Goal: Information Seeking & Learning: Learn about a topic

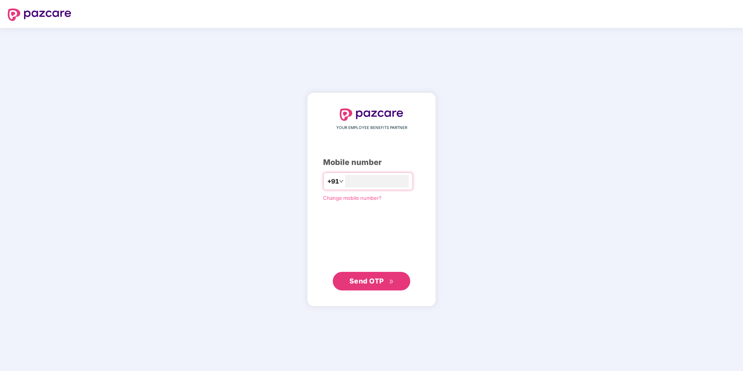
type input "**********"
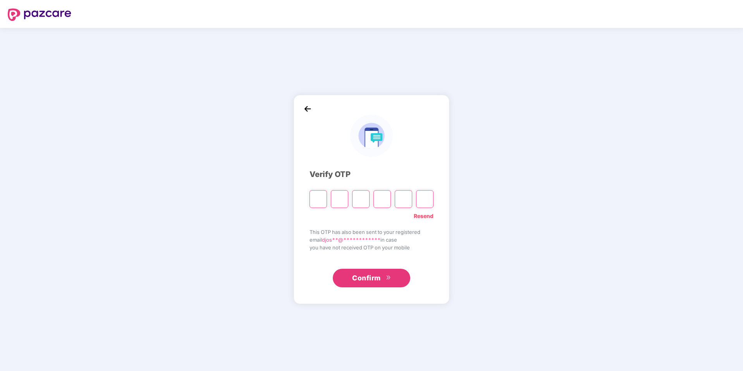
type input "*"
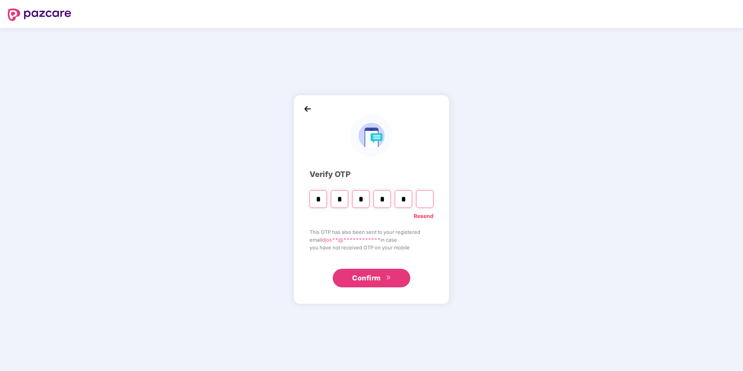
type input "*"
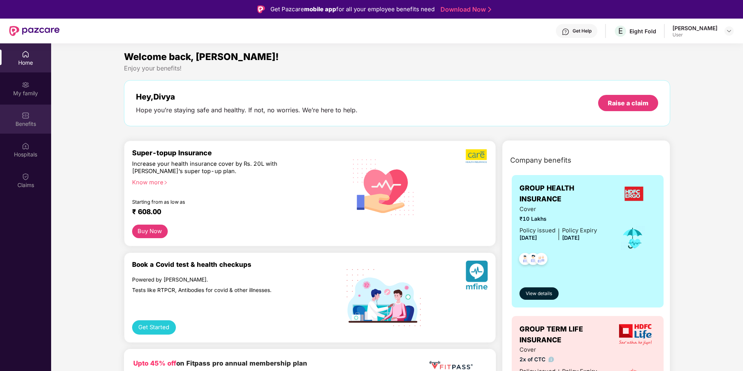
click at [27, 119] on div "Benefits" at bounding box center [25, 119] width 51 height 29
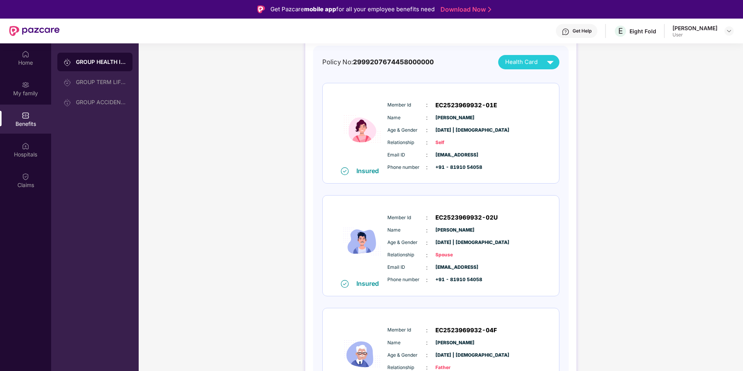
scroll to position [78, 0]
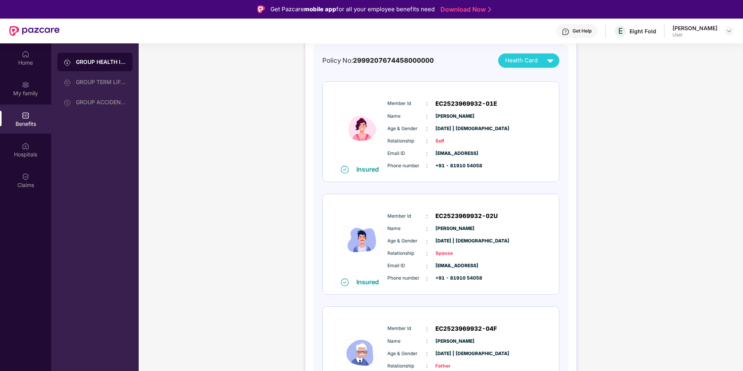
click at [397, 138] on span "Relationship" at bounding box center [407, 141] width 39 height 7
click at [483, 122] on div "Member Id : EC2523969932-01E Name : [PERSON_NAME] Age & Gender : [DATE] | [DEMO…" at bounding box center [465, 134] width 158 height 79
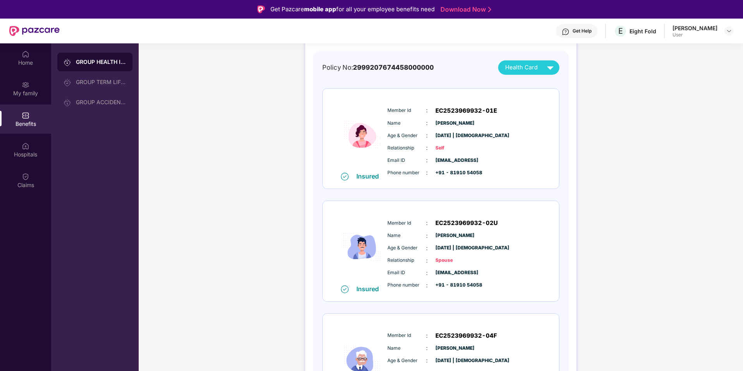
click at [544, 69] on img at bounding box center [551, 68] width 14 height 14
click at [455, 87] on div "Policy No: 2999207674458000000 Health Card Insured Member Id : EC2523969932-01E…" at bounding box center [441, 299] width 237 height 478
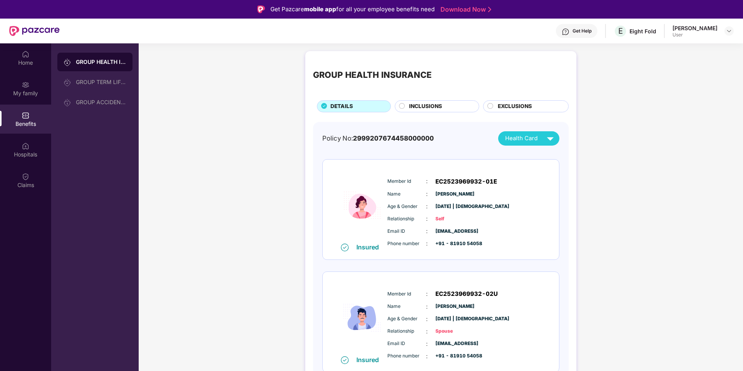
click at [433, 103] on span "INCLUSIONS" at bounding box center [425, 106] width 33 height 9
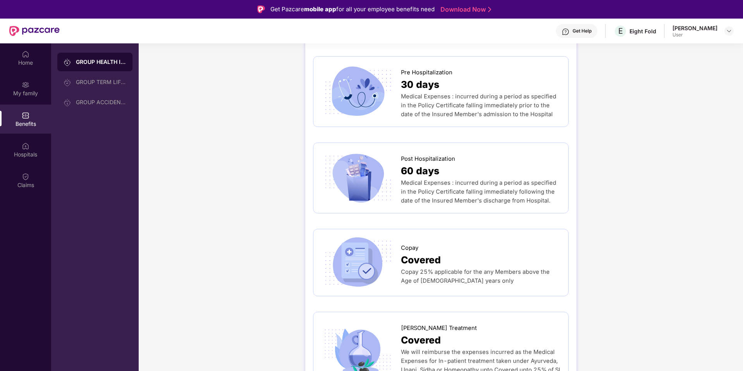
scroll to position [628, 0]
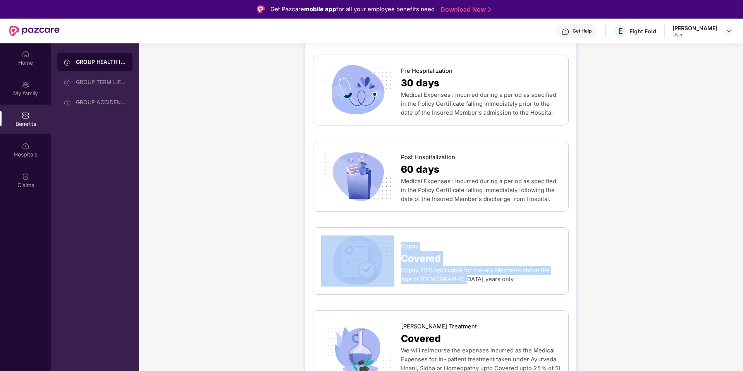
drag, startPoint x: 447, startPoint y: 262, endPoint x: 392, endPoint y: 250, distance: 56.3
click at [392, 250] on div "Copay Covered Copay 25% applicable for the any Members above the Age of [DEMOGR…" at bounding box center [441, 261] width 240 height 51
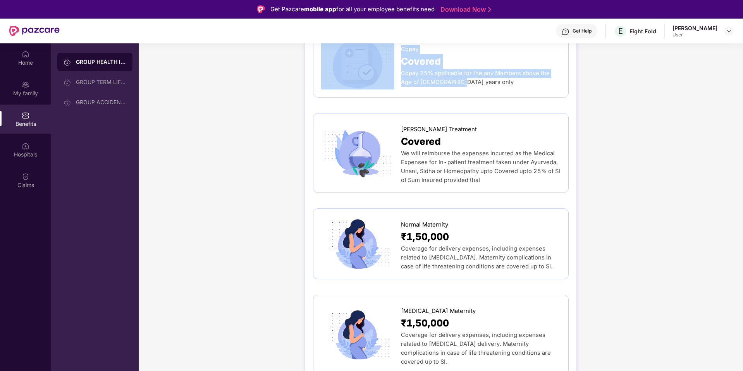
scroll to position [828, 0]
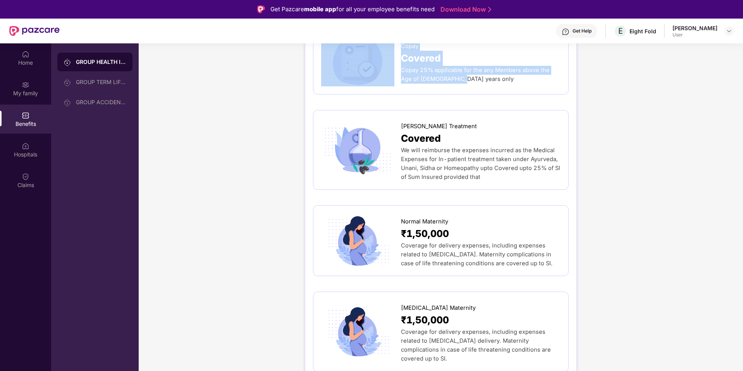
drag, startPoint x: 474, startPoint y: 238, endPoint x: 538, endPoint y: 247, distance: 65.4
click at [538, 247] on div "Coverage for delivery expenses, including expenses related to [MEDICAL_DATA]. M…" at bounding box center [481, 254] width 160 height 27
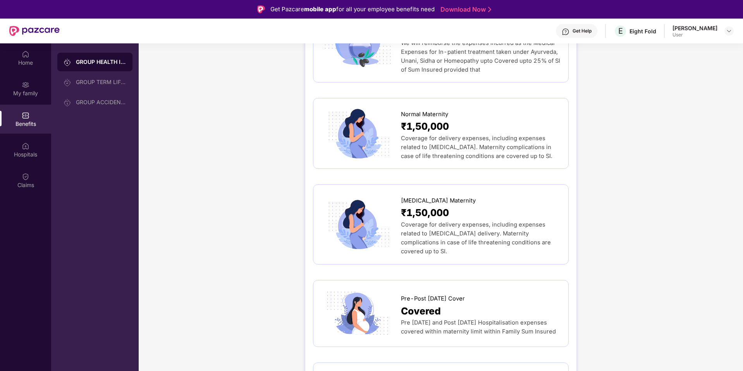
scroll to position [936, 0]
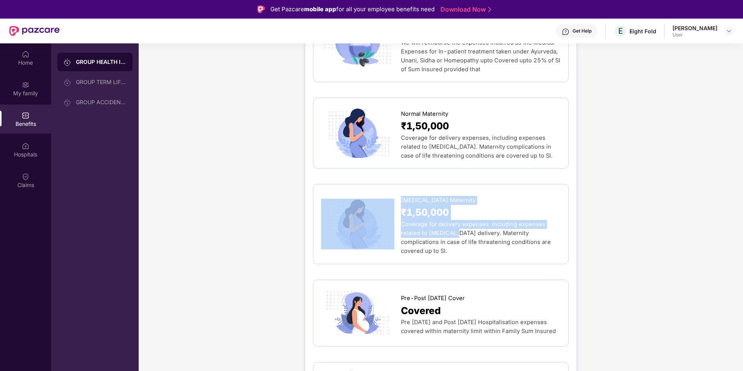
drag, startPoint x: 400, startPoint y: 185, endPoint x: 454, endPoint y: 213, distance: 60.7
click at [454, 213] on div "[MEDICAL_DATA] Maternity ₹1,50,000 Coverage for delivery expenses, including ex…" at bounding box center [441, 224] width 240 height 64
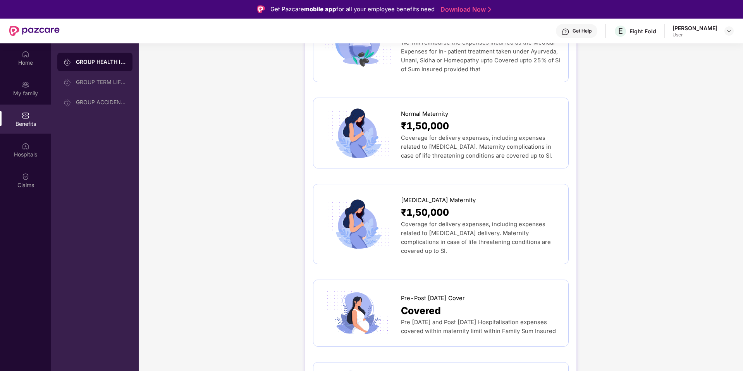
click at [476, 221] on span "Coverage for delivery expenses, including expenses related to [MEDICAL_DATA] de…" at bounding box center [476, 238] width 150 height 34
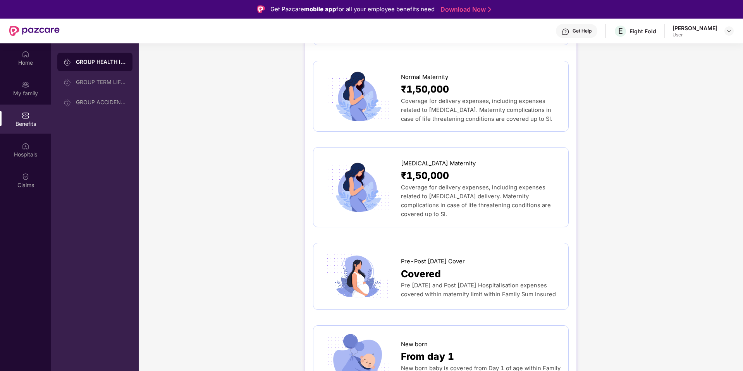
scroll to position [978, 0]
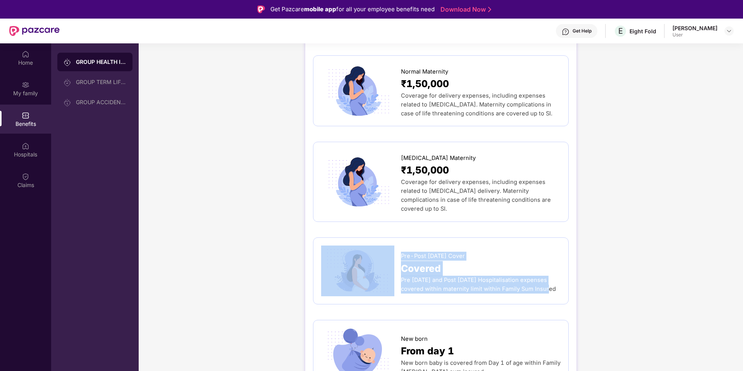
drag, startPoint x: 396, startPoint y: 233, endPoint x: 526, endPoint y: 272, distance: 135.6
click at [526, 272] on div "Pre-Post [DATE] Cover Covered Pre [DATE] and Post [DATE] Hospitalisation expens…" at bounding box center [441, 271] width 256 height 67
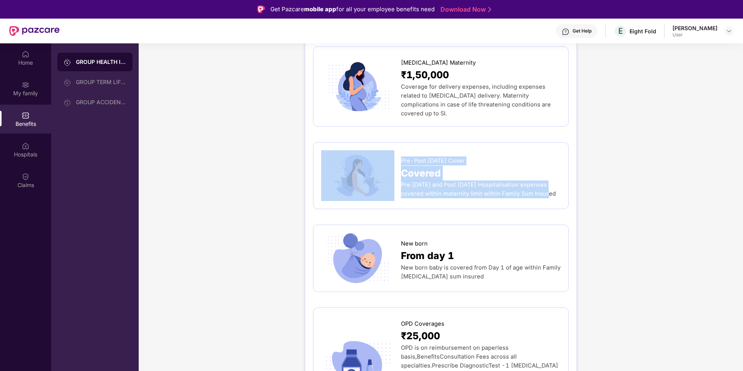
scroll to position [1076, 0]
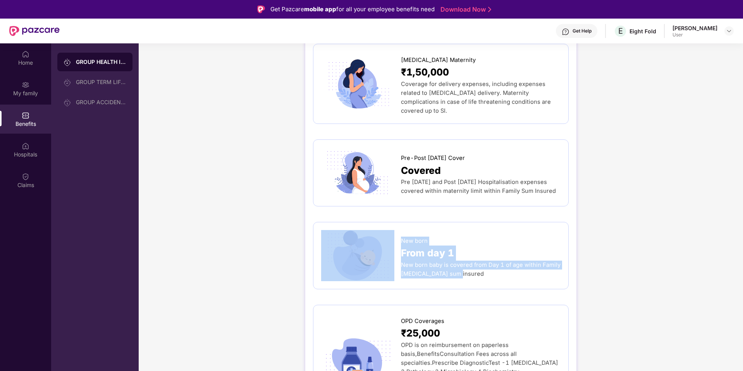
drag, startPoint x: 397, startPoint y: 217, endPoint x: 463, endPoint y: 258, distance: 78.0
click at [463, 258] on div "New born From day 1 New born baby is covered from Day 1 of age within Family [M…" at bounding box center [441, 255] width 256 height 67
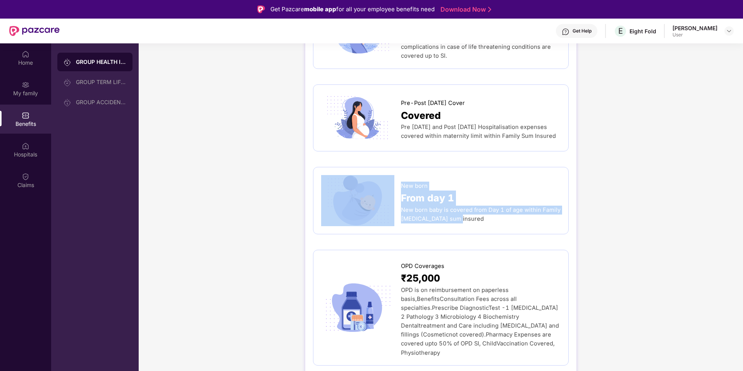
scroll to position [1135, 0]
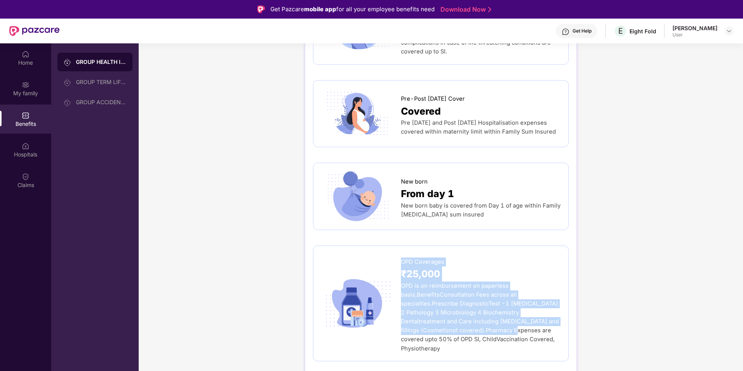
drag, startPoint x: 397, startPoint y: 234, endPoint x: 492, endPoint y: 307, distance: 119.8
click at [492, 307] on div "OPD Coverages ₹25,000 OPD is on reimbursement on paperless basis,BenefitsConsul…" at bounding box center [441, 303] width 240 height 99
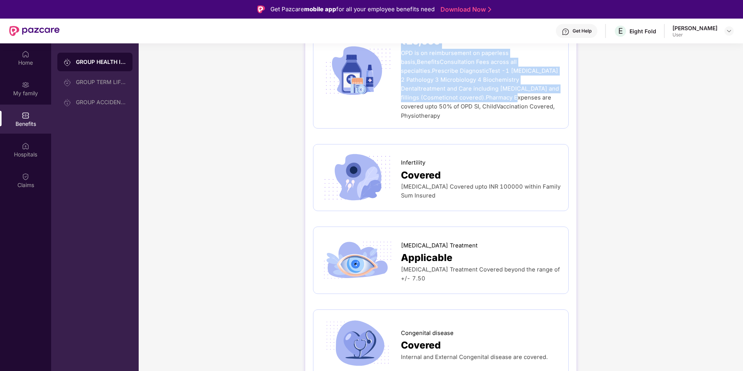
scroll to position [1369, 0]
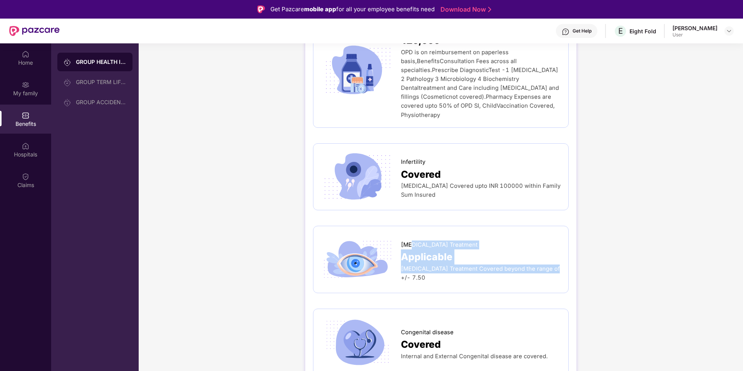
drag, startPoint x: 558, startPoint y: 251, endPoint x: 411, endPoint y: 221, distance: 150.4
click at [411, 237] on div "[MEDICAL_DATA] Treatment Applicable [MEDICAL_DATA] Treatment Covered beyond the…" at bounding box center [481, 260] width 160 height 46
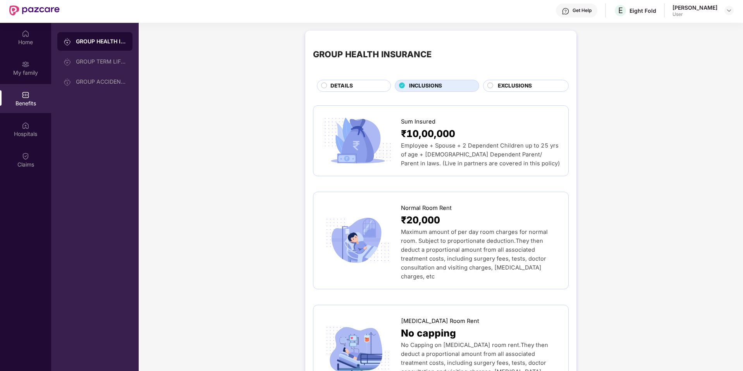
scroll to position [14, 0]
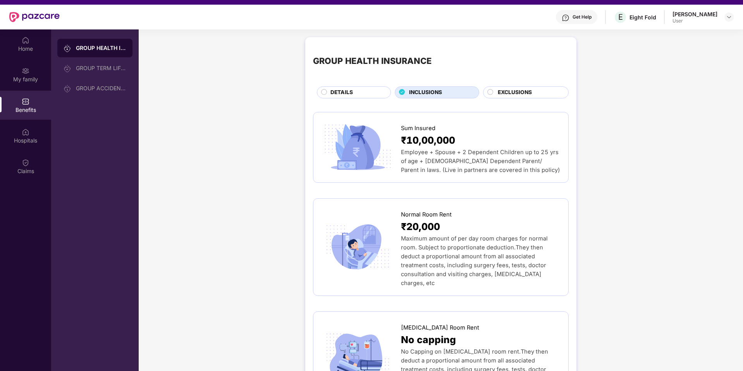
click at [335, 86] on div "DETAILS" at bounding box center [354, 92] width 74 height 12
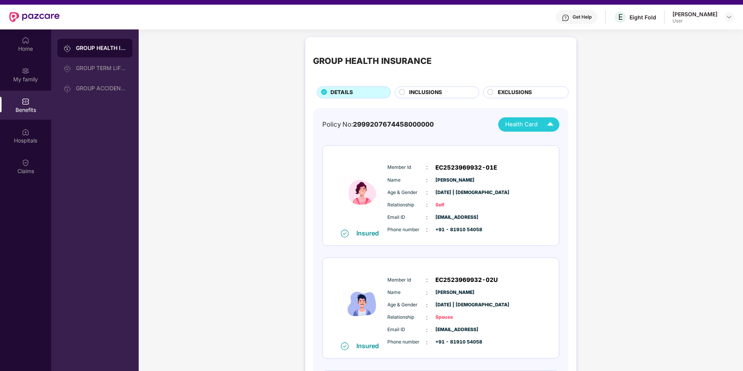
click at [535, 127] on span "Health Card" at bounding box center [521, 124] width 33 height 9
click at [548, 140] on img at bounding box center [545, 143] width 6 height 6
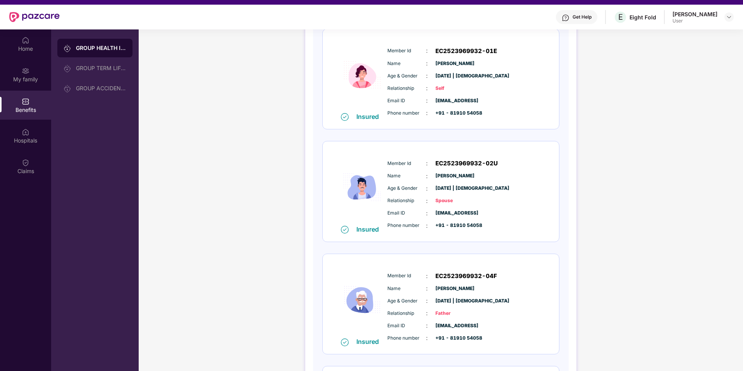
scroll to position [0, 0]
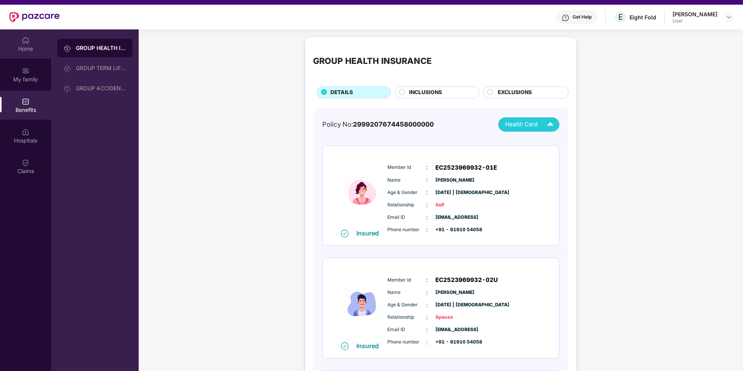
click at [29, 45] on div "Home" at bounding box center [25, 49] width 51 height 8
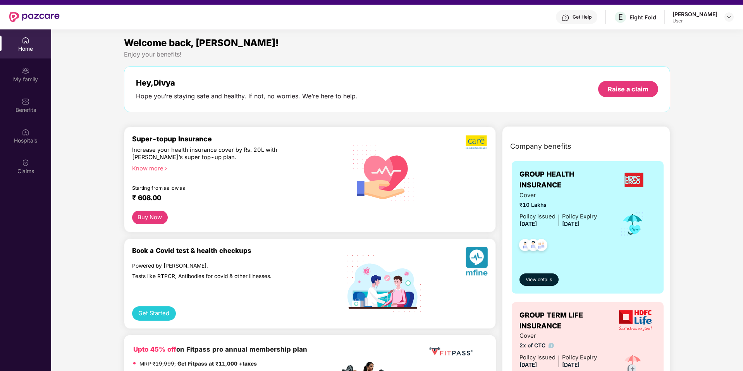
click at [154, 171] on div "Know more" at bounding box center [233, 167] width 203 height 5
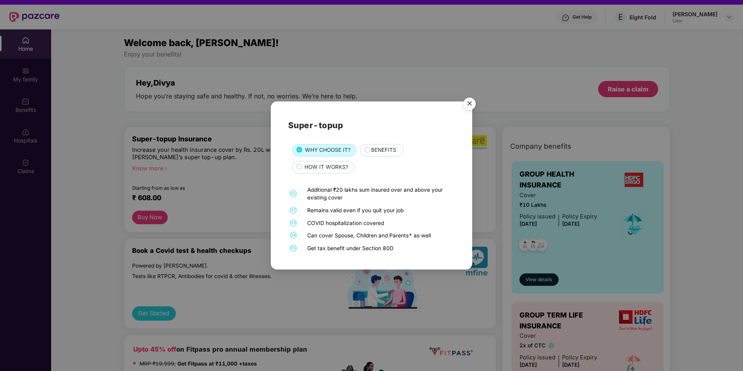
drag, startPoint x: 409, startPoint y: 210, endPoint x: 305, endPoint y: 212, distance: 104.7
click at [305, 212] on div "02 Remains valid even if you quit your job" at bounding box center [371, 211] width 167 height 8
drag, startPoint x: 308, startPoint y: 225, endPoint x: 389, endPoint y: 226, distance: 81.0
click at [389, 226] on div "COVID hospitalization covered" at bounding box center [380, 223] width 146 height 8
drag, startPoint x: 308, startPoint y: 237, endPoint x: 426, endPoint y: 240, distance: 118.7
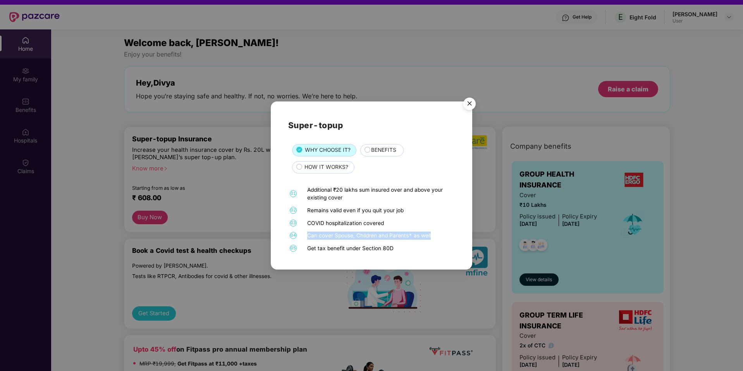
click at [426, 240] on div "01 Additional ₹20 lakhs sum insured over and above your existing cover 02 Remai…" at bounding box center [371, 219] width 167 height 67
click at [338, 249] on div "Get tax benefit under Section 80D" at bounding box center [380, 249] width 146 height 8
click at [327, 168] on span "HOW IT WORKS?" at bounding box center [327, 167] width 44 height 9
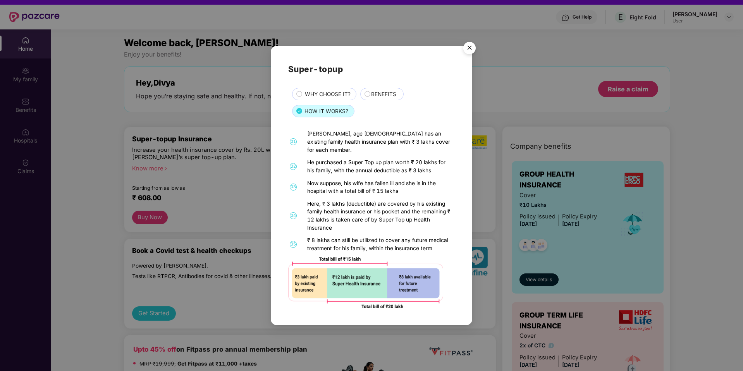
click at [341, 162] on div "He purchased a Super Top up plan worth ₹ 20 lakhs for his family, with the annu…" at bounding box center [380, 167] width 146 height 16
click at [333, 191] on div "Now suppose, his wife has fallen ill and she is in the hospital with a total bi…" at bounding box center [380, 187] width 146 height 16
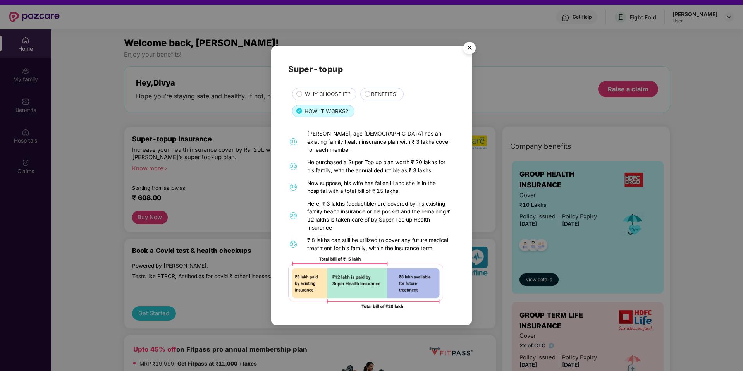
click at [328, 200] on div "Here, ₹ 3 lakhs (deductible) are covered by his existing family health insuranc…" at bounding box center [380, 216] width 146 height 32
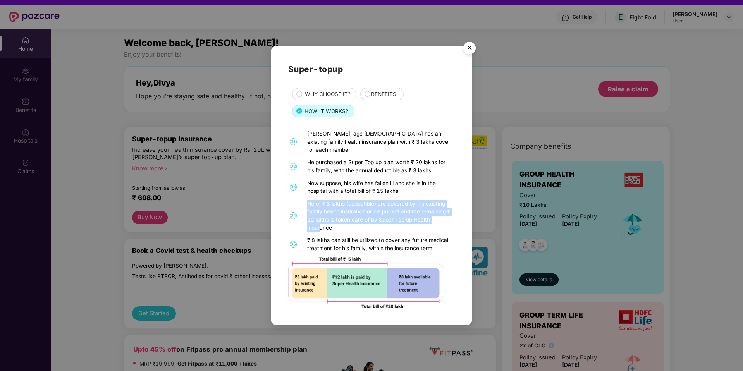
drag, startPoint x: 309, startPoint y: 200, endPoint x: 320, endPoint y: 221, distance: 24.1
click at [320, 221] on div "Here, ₹ 3 lakhs (deductible) are covered by his existing family health insuranc…" at bounding box center [380, 216] width 146 height 32
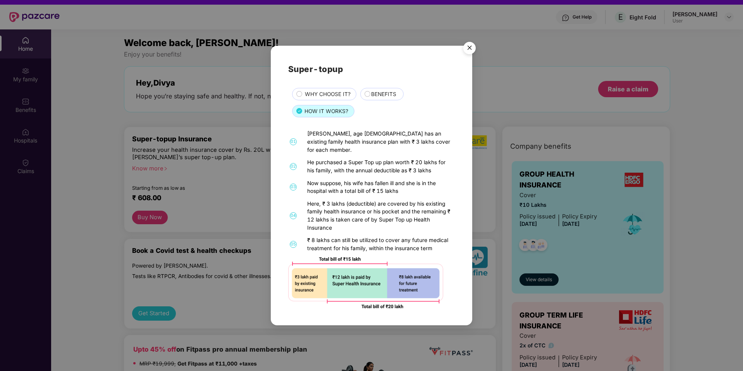
click at [332, 224] on div "Here, ₹ 3 lakhs (deductible) are covered by his existing family health insuranc…" at bounding box center [380, 216] width 146 height 32
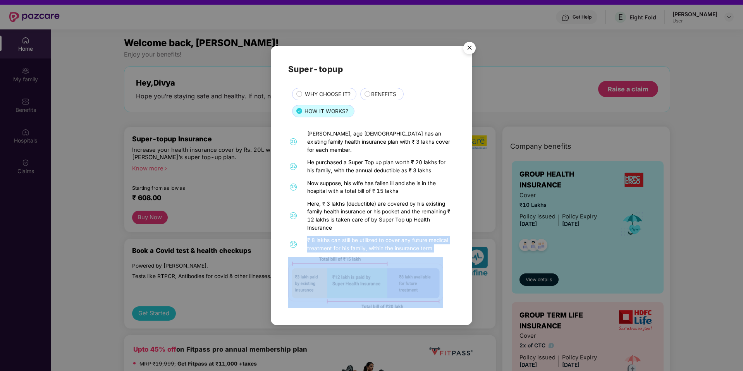
drag, startPoint x: 308, startPoint y: 238, endPoint x: 355, endPoint y: 251, distance: 48.8
click at [355, 251] on div "01 [PERSON_NAME], age [DEMOGRAPHIC_DATA] has an existing family health insuranc…" at bounding box center [371, 219] width 167 height 178
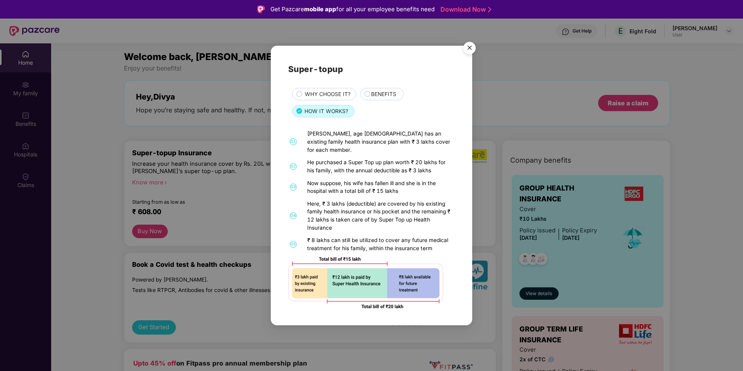
click at [373, 99] on span "BENEFITS" at bounding box center [383, 94] width 25 height 9
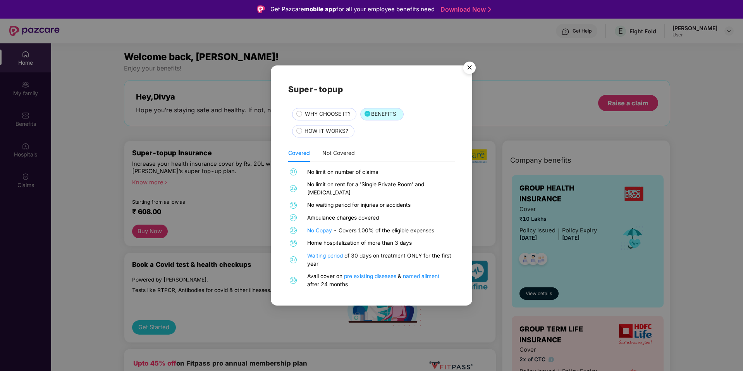
click at [469, 73] on img "Close" at bounding box center [470, 69] width 22 height 22
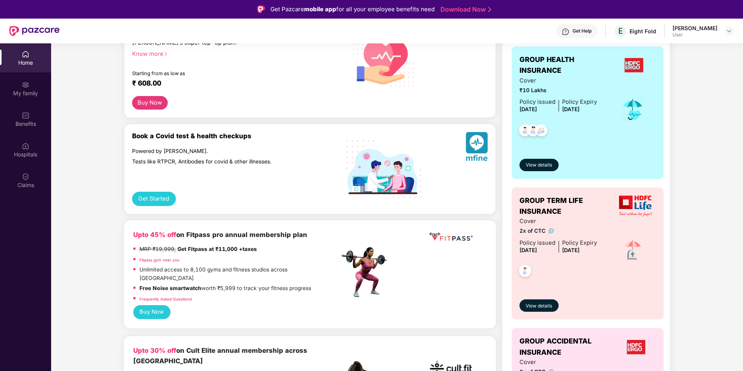
scroll to position [128, 0]
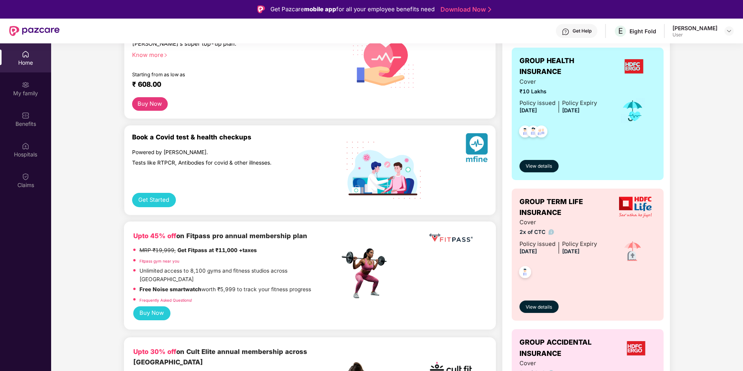
click at [504, 304] on div "Company benefits GROUP HEALTH INSURANCE Cover ₹10 Lakhs Policy issued [DATE] Po…" at bounding box center [587, 247] width 168 height 449
click at [524, 307] on button "View details" at bounding box center [539, 307] width 39 height 12
